Goal: Task Accomplishment & Management: Complete application form

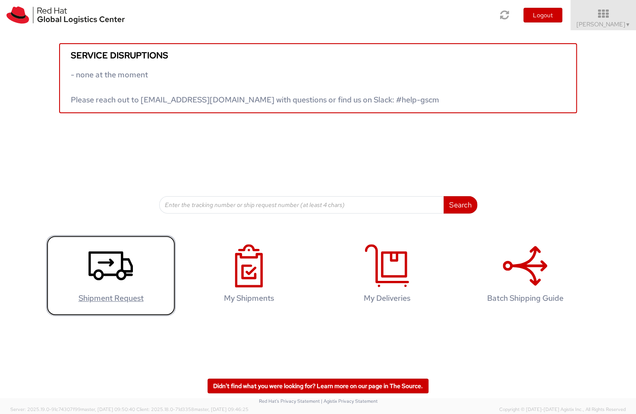
click at [116, 260] on icon at bounding box center [111, 265] width 44 height 43
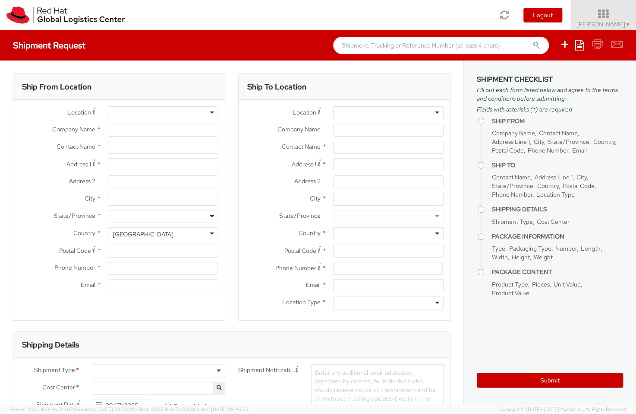
select select
select select "106"
type input "Red Hat"
type input "[PERSON_NAME]"
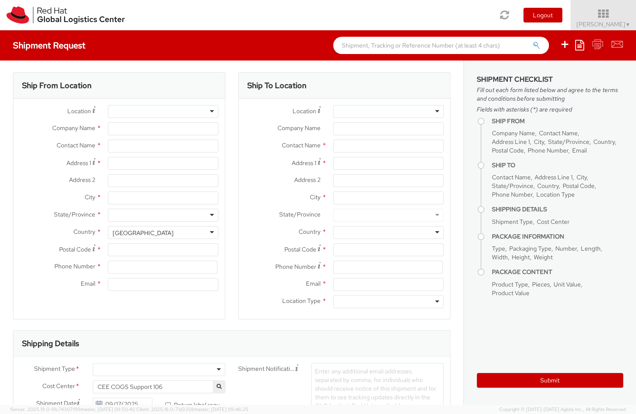
type input "[EMAIL_ADDRESS][DOMAIN_NAME]"
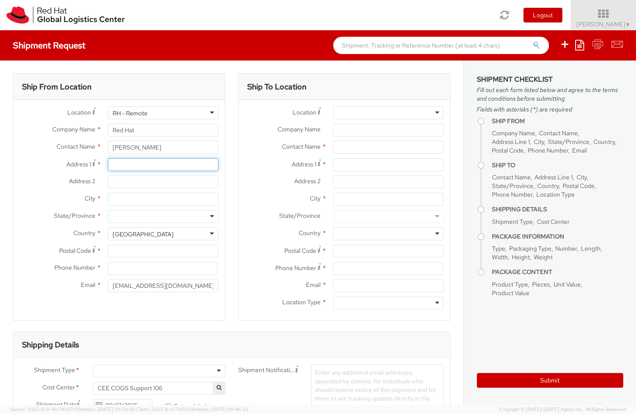
click at [170, 167] on input "Address 1 *" at bounding box center [163, 164] width 111 height 13
type input "[STREET_ADDRESS]"
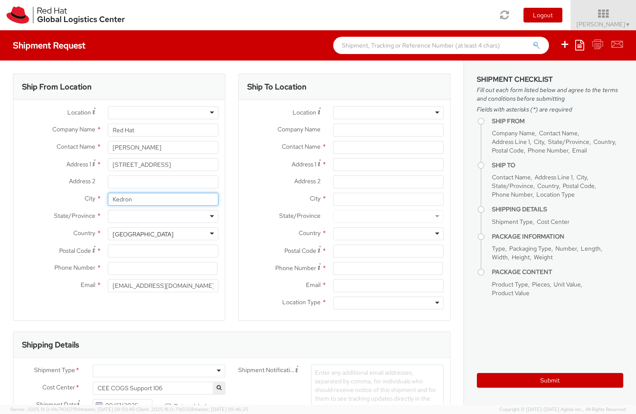
type input "Kedron"
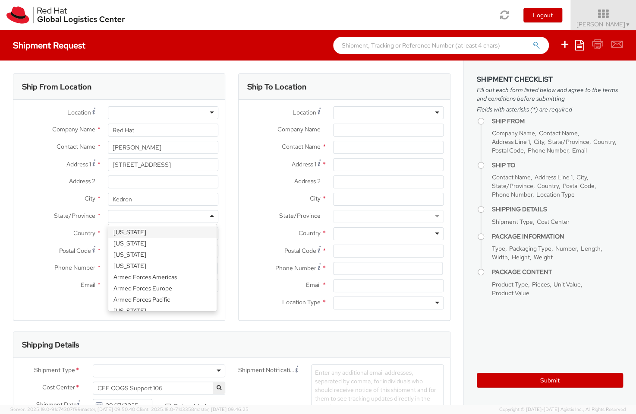
click at [87, 226] on div "State/Province * [US_STATE] [US_STATE] [US_STATE] [US_STATE] Armed Forces Ameri…" at bounding box center [119, 218] width 212 height 17
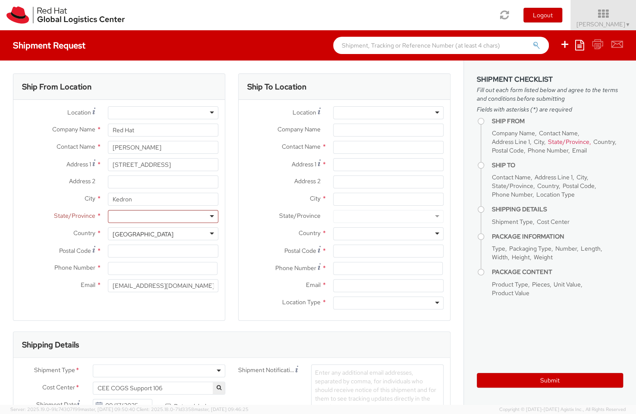
click at [134, 231] on div "[GEOGRAPHIC_DATA]" at bounding box center [143, 234] width 61 height 9
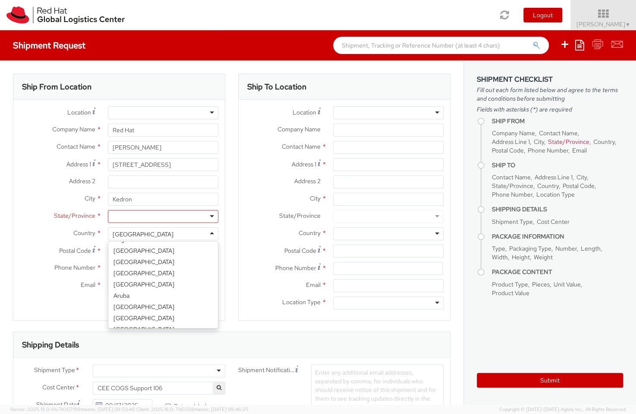
scroll to position [102, 0]
select select "CM"
select select "KGS"
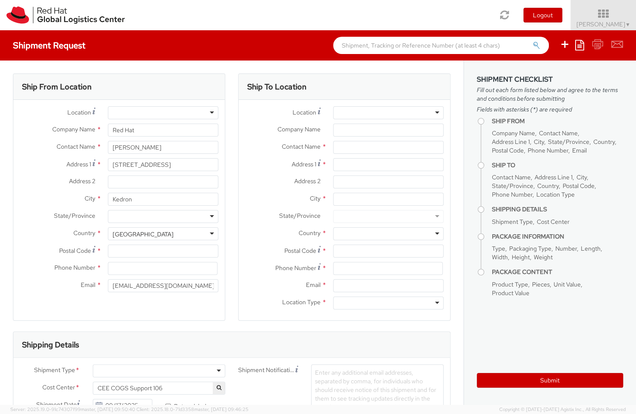
click at [151, 220] on div at bounding box center [163, 216] width 111 height 13
click at [131, 253] on input "Postal Code *" at bounding box center [163, 250] width 111 height 13
type input "4031"
click at [132, 267] on input at bounding box center [163, 268] width 110 height 13
type input "0424160595"
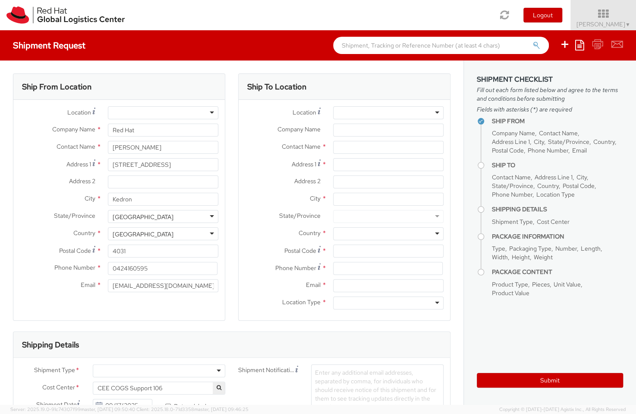
click at [252, 178] on label "Address 2 *" at bounding box center [283, 180] width 88 height 11
click at [333, 178] on input "Address 2 *" at bounding box center [388, 181] width 111 height 13
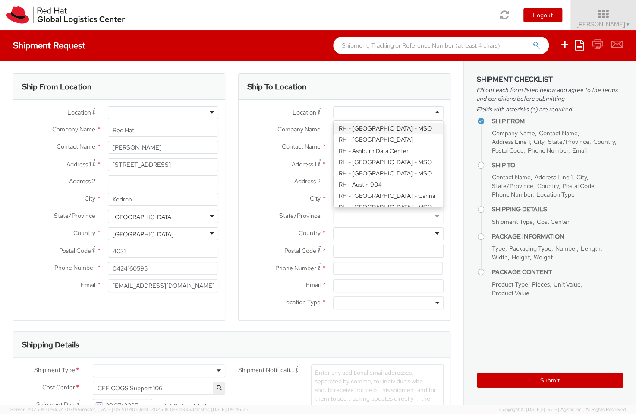
click at [404, 111] on div at bounding box center [388, 112] width 111 height 13
type input "Red Hat Asia-Pacific Pty Ltd"
type input "Level [STREET_ADDRESS][PERSON_NAME]"
type input "[GEOGRAPHIC_DATA]"
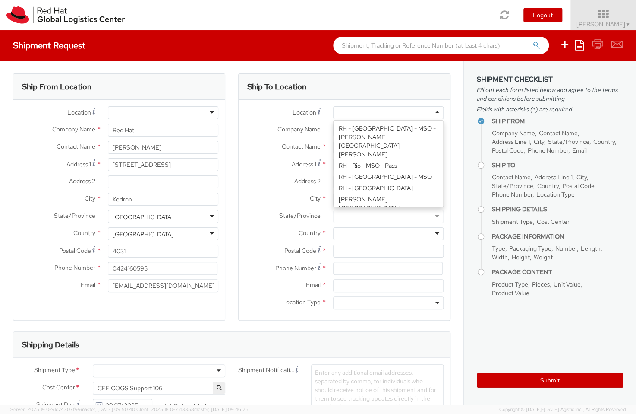
type input "2060"
type input "[PHONE_NUMBER]"
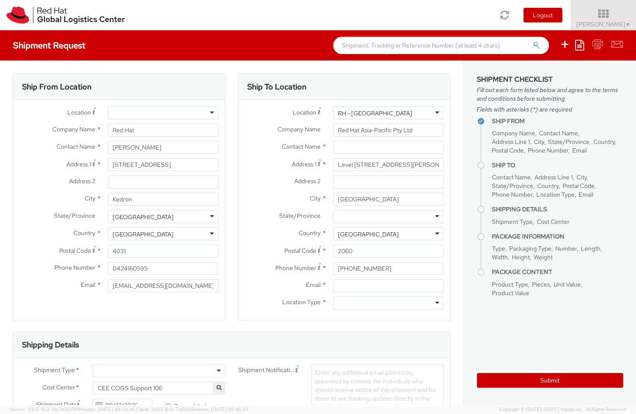
scroll to position [0, 0]
click at [207, 315] on div "Ship From Location Location * [GEOGRAPHIC_DATA] - [GEOGRAPHIC_DATA] - [GEOGRAPH…" at bounding box center [119, 196] width 212 height 247
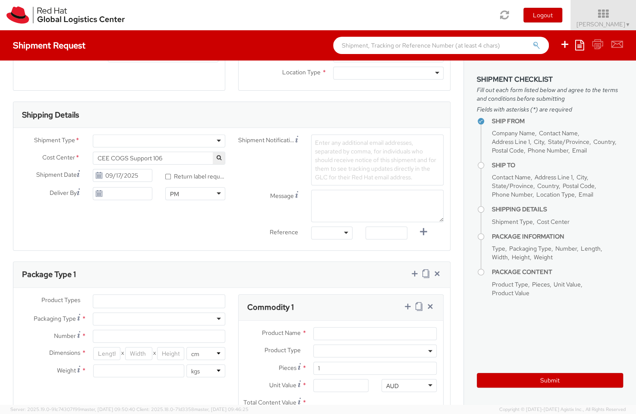
scroll to position [228, 0]
click at [216, 142] on div at bounding box center [159, 142] width 133 height 13
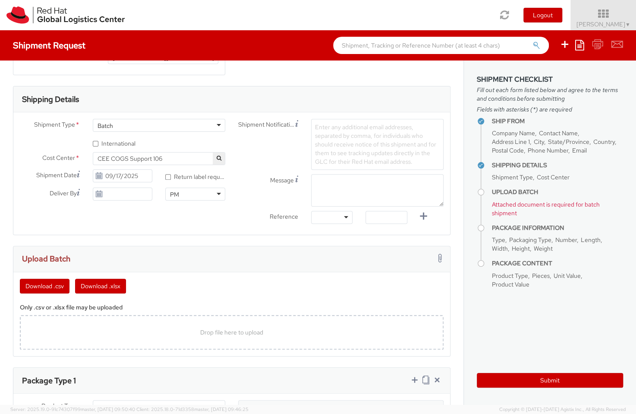
click at [207, 177] on label "* Return label required" at bounding box center [195, 176] width 60 height 10
click at [171, 177] on input "* Return label required" at bounding box center [168, 177] width 6 height 6
click at [207, 177] on label "* Return label required" at bounding box center [195, 176] width 60 height 10
click at [171, 177] on input "* Return label required" at bounding box center [168, 177] width 6 height 6
checkbox input "false"
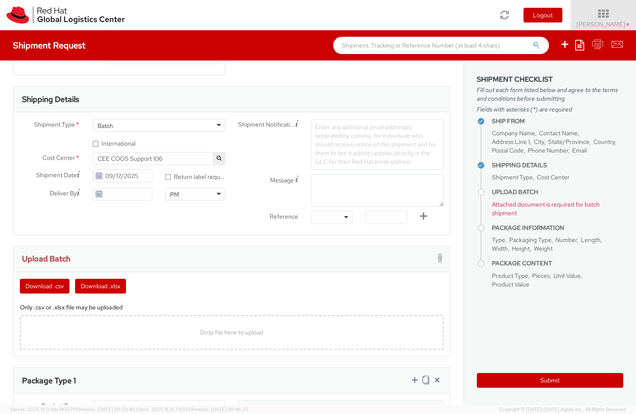
click at [353, 155] on span "Enter any additional email addresses, separated by comma, for individuals who s…" at bounding box center [375, 144] width 121 height 42
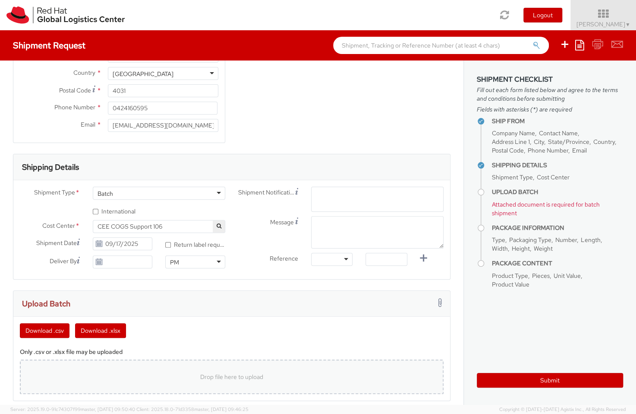
scroll to position [132, 0]
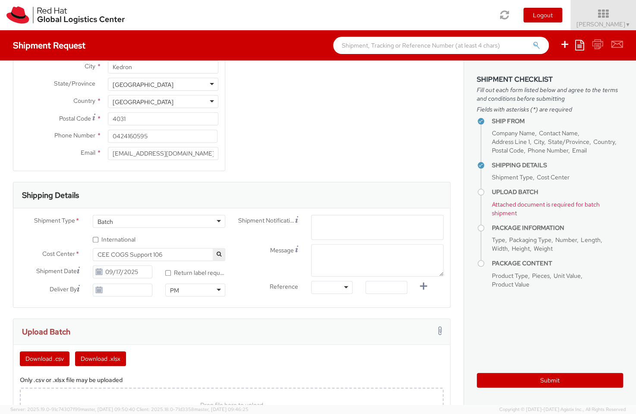
click at [153, 225] on div "Batch" at bounding box center [159, 221] width 133 height 13
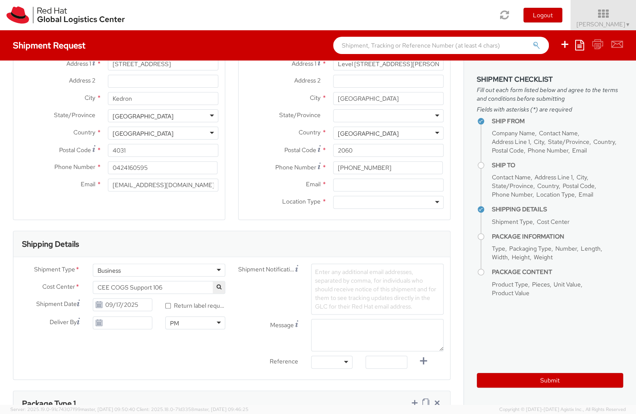
scroll to position [234, 0]
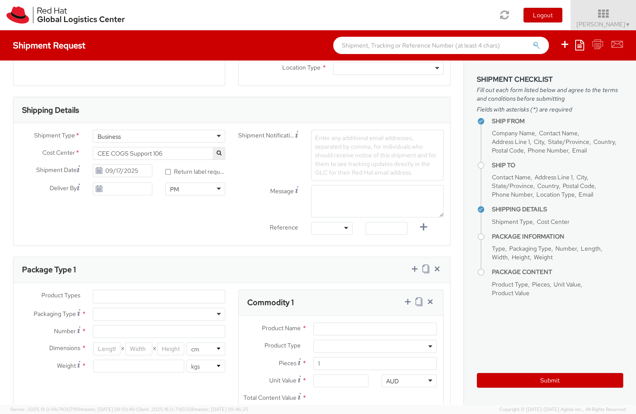
click at [167, 299] on ul at bounding box center [159, 296] width 132 height 13
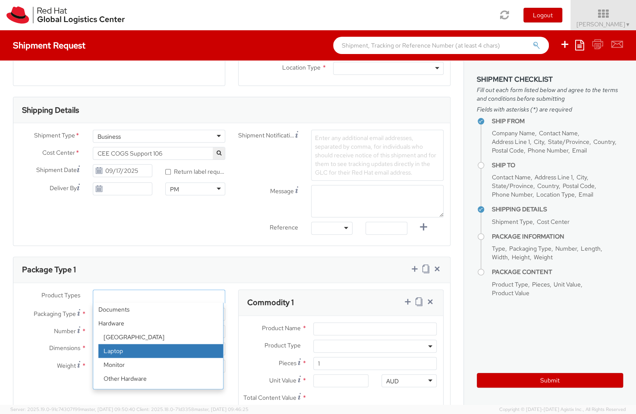
select select "LAPTOP"
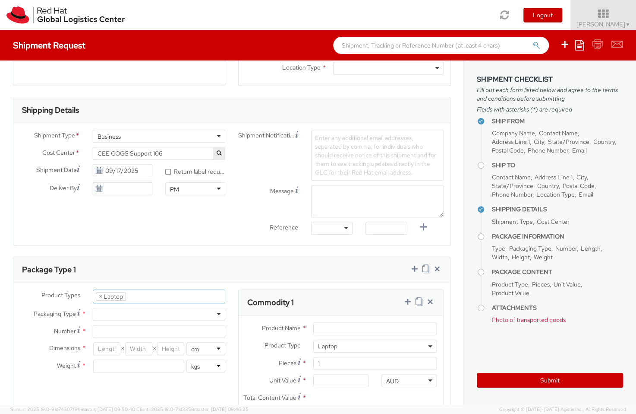
scroll to position [25, 0]
click at [171, 313] on div at bounding box center [159, 313] width 133 height 13
type input "1"
type input "24.13"
type input "31.75"
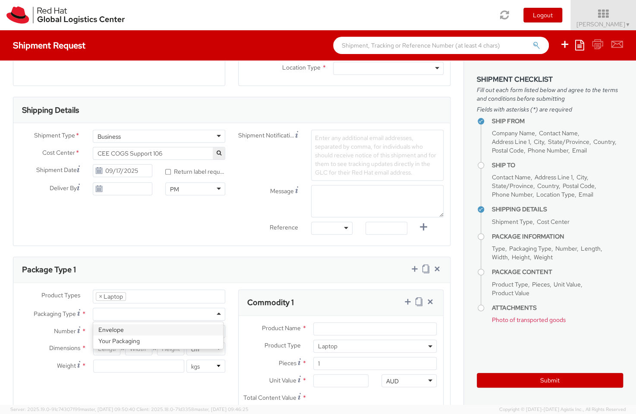
type input "0.64"
type input "0.5"
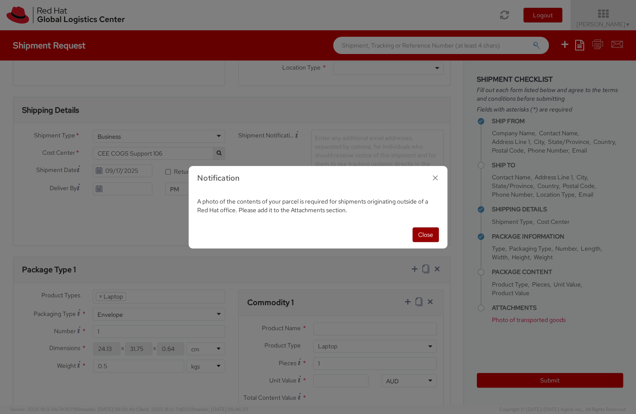
click at [430, 234] on button "Close" at bounding box center [426, 234] width 26 height 15
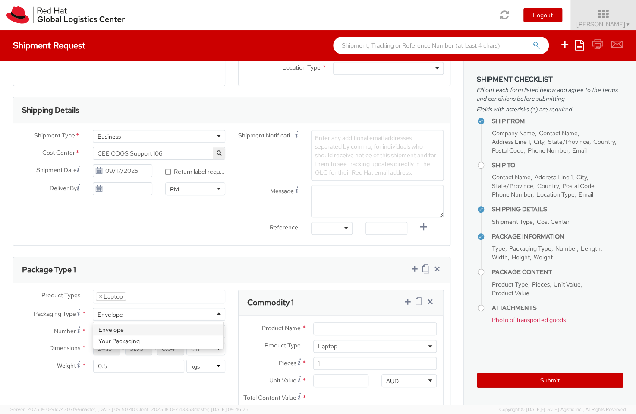
click at [166, 317] on div "Envelope" at bounding box center [159, 313] width 133 height 13
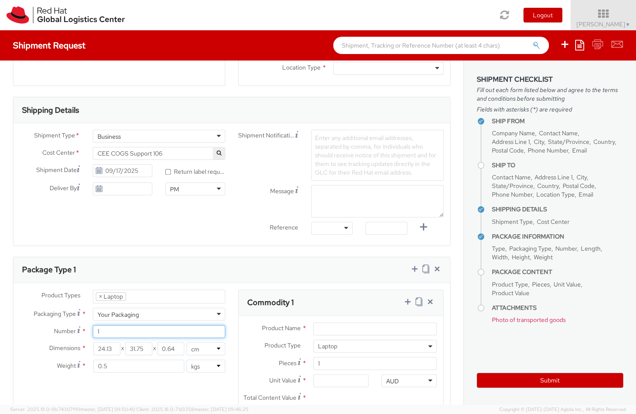
click at [150, 331] on input "1" at bounding box center [159, 331] width 133 height 13
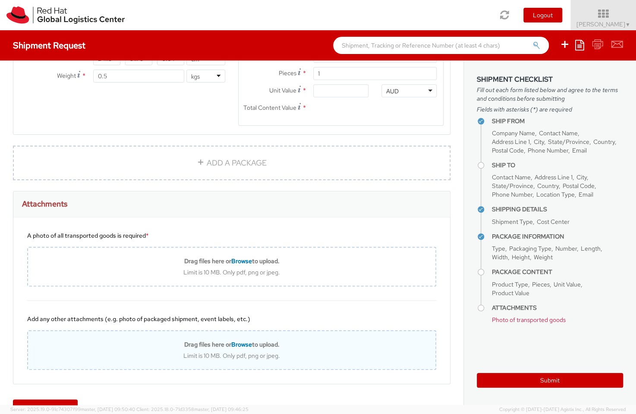
scroll to position [547, 0]
